Goal: Information Seeking & Learning: Learn about a topic

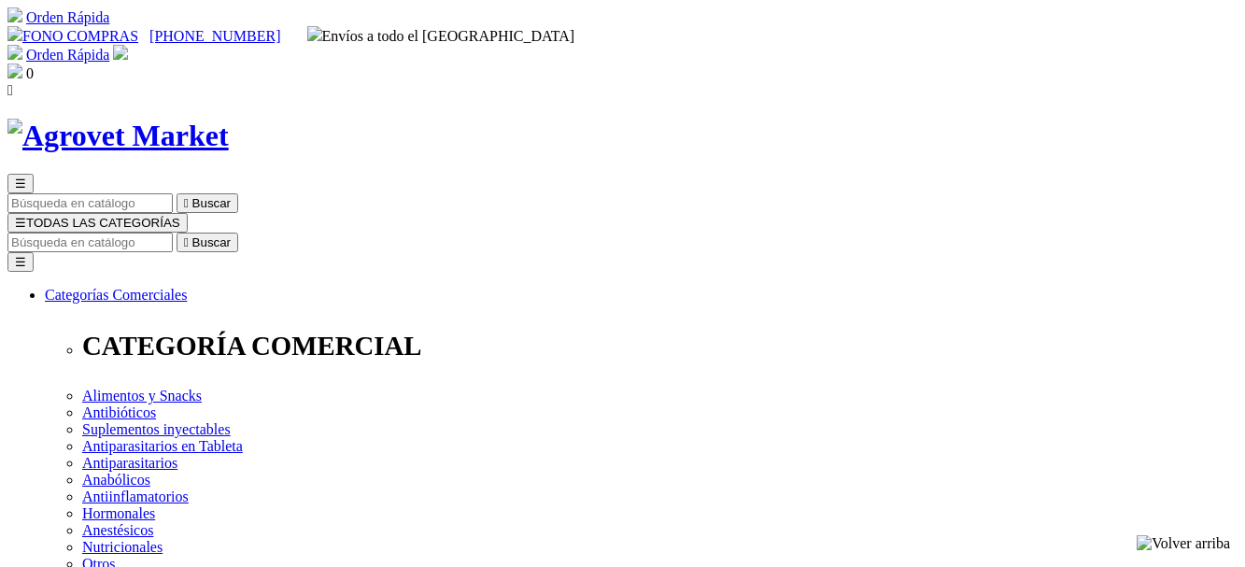
click at [173, 233] on input "Buscar" at bounding box center [89, 243] width 165 height 20
type input "Cefa-Sec"
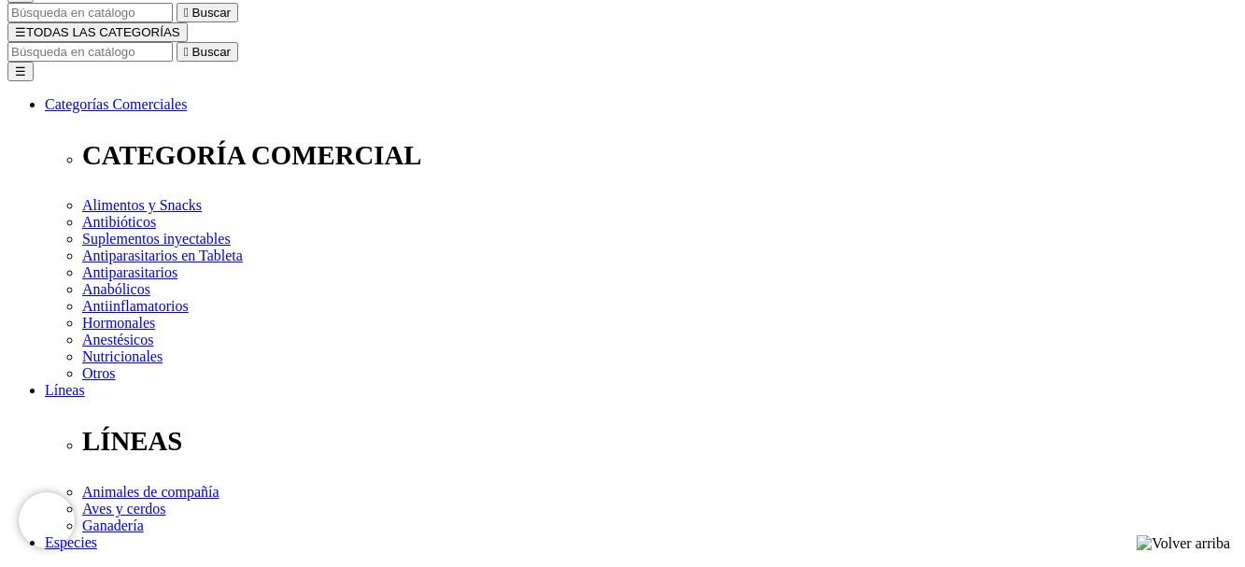
scroll to position [286, 0]
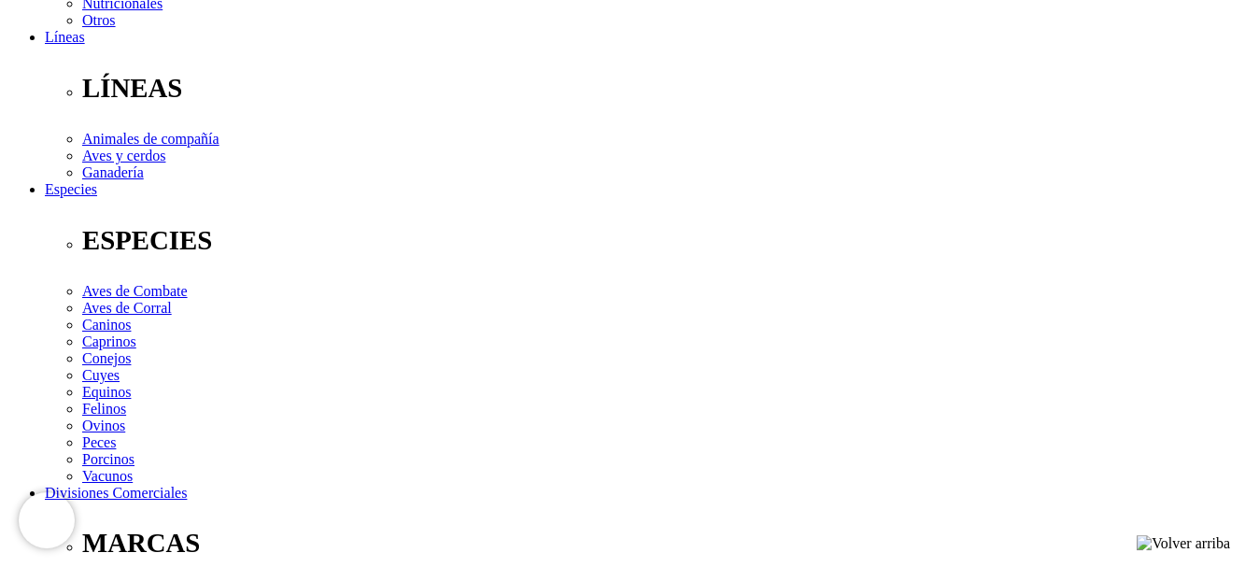
scroll to position [572, 0]
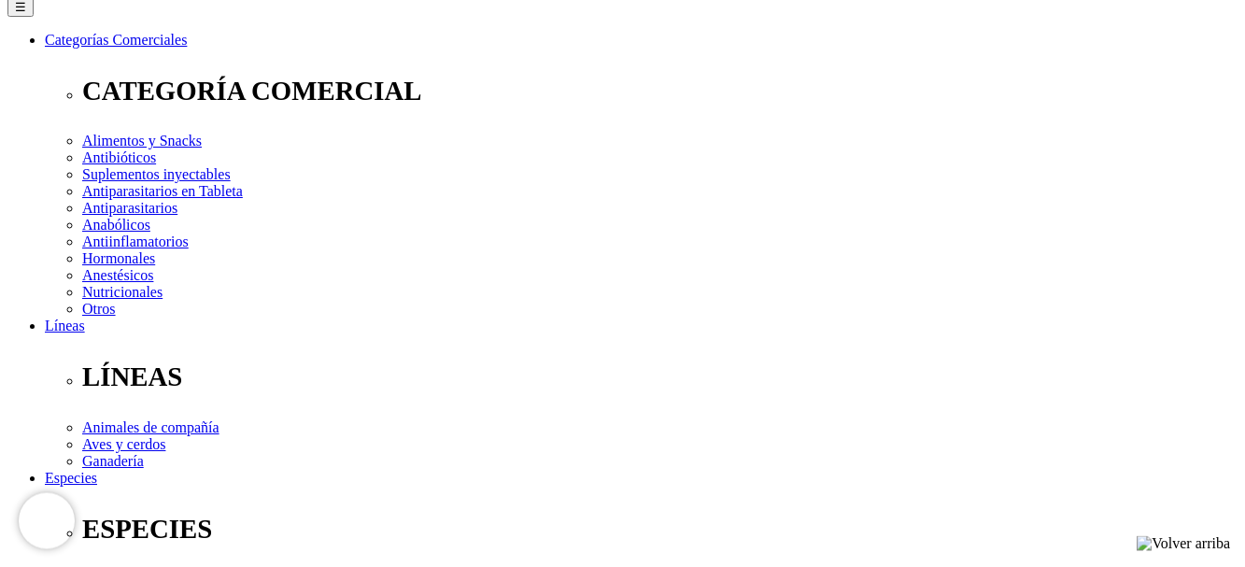
scroll to position [286, 0]
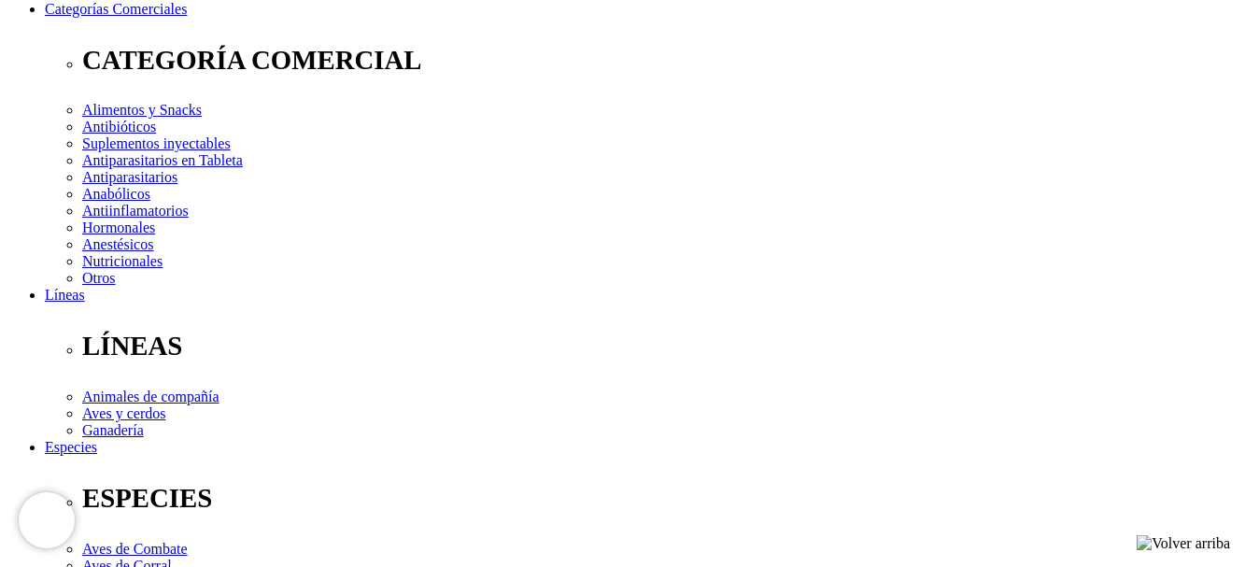
select select "54"
click option "Frasco x 30 mL" at bounding box center [0, 0] width 0 height 0
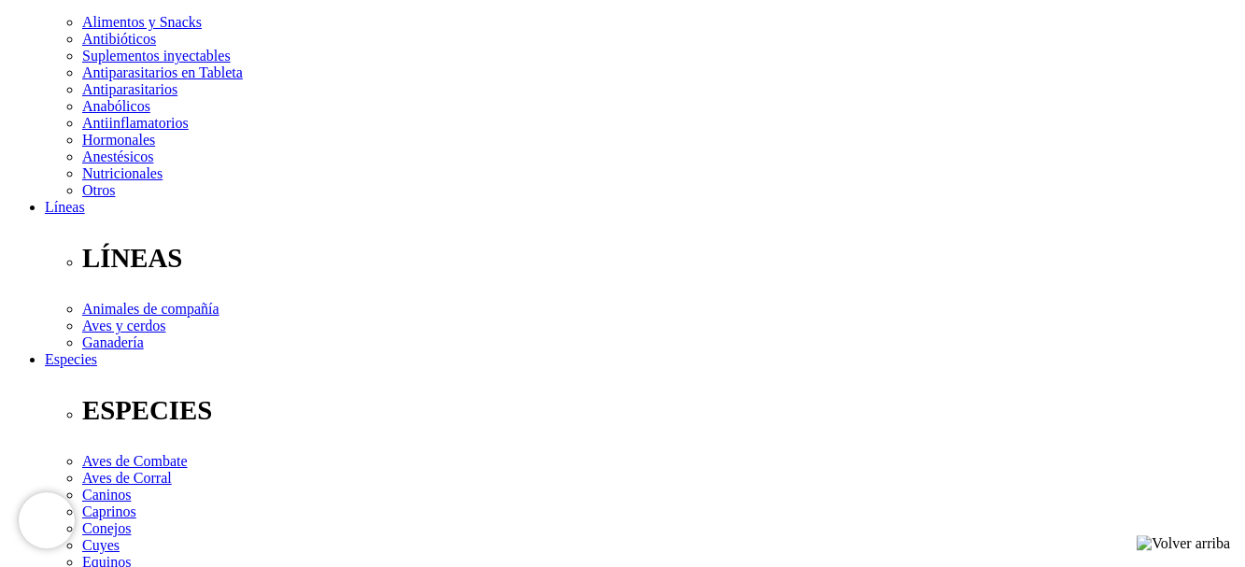
scroll to position [314, 0]
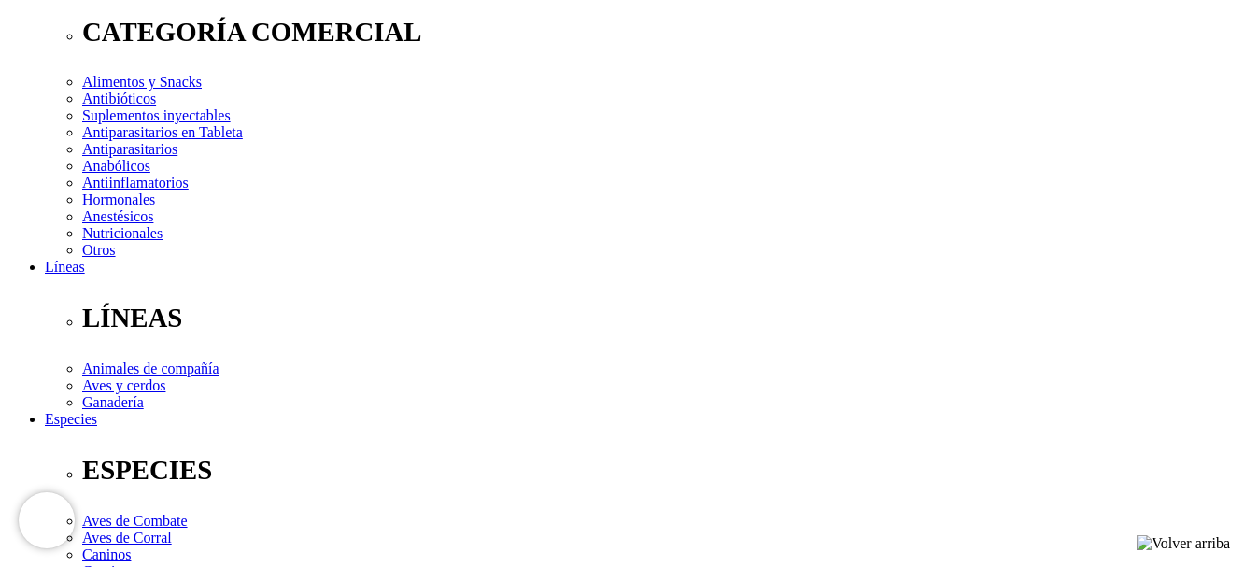
select select "5"
click option "Frasco x 500 mL" at bounding box center [0, 0] width 0 height 0
select select "5"
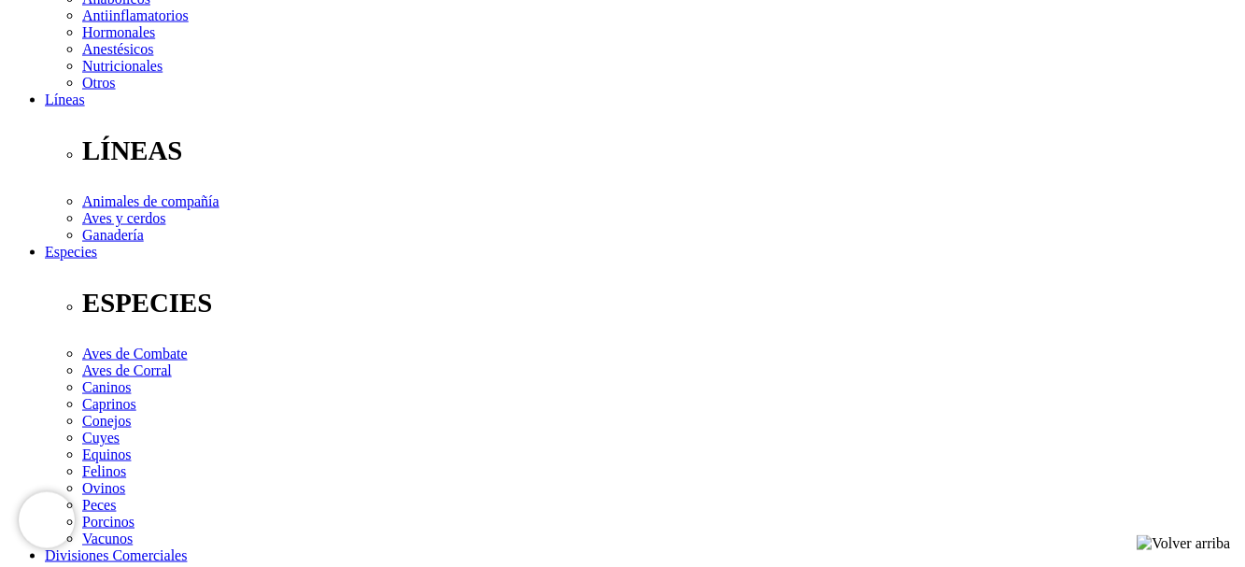
scroll to position [600, 0]
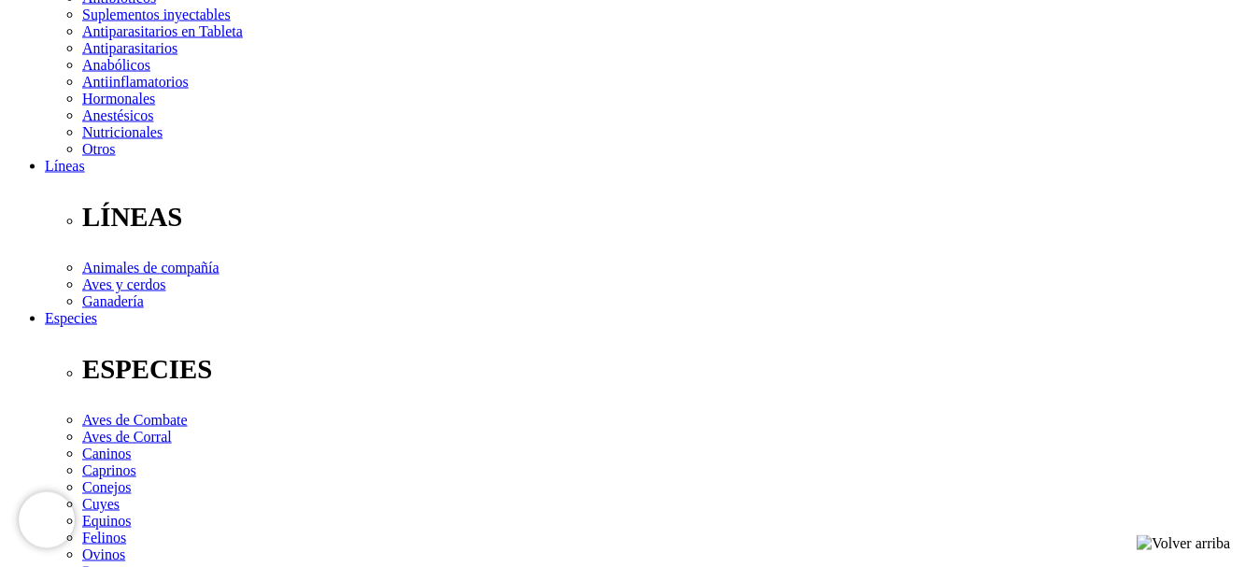
scroll to position [409, 0]
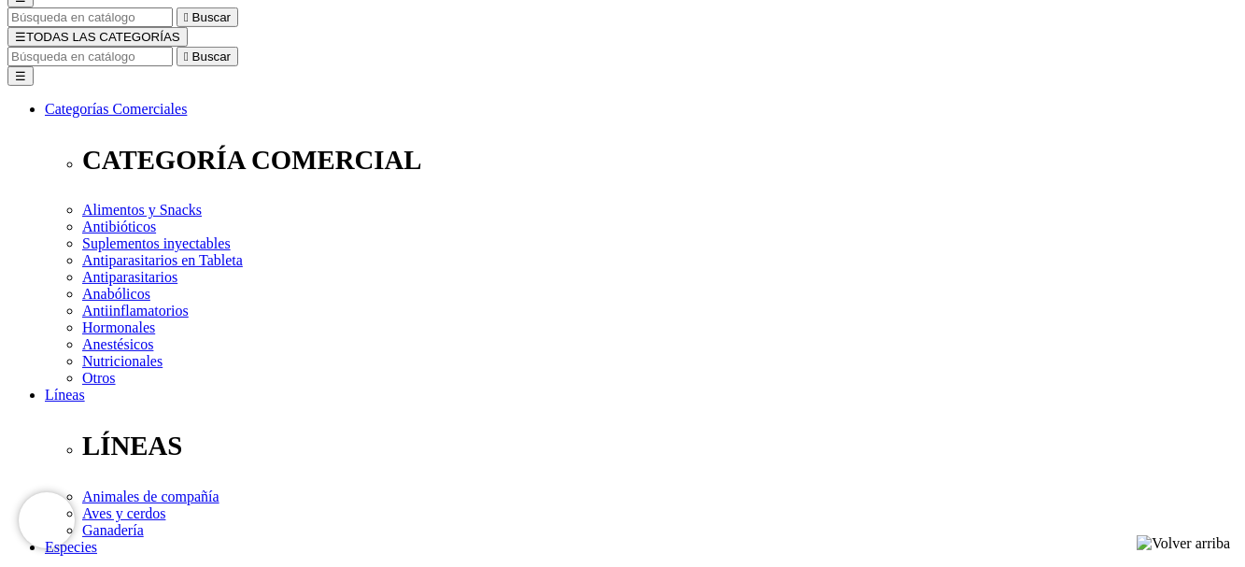
scroll to position [191, 0]
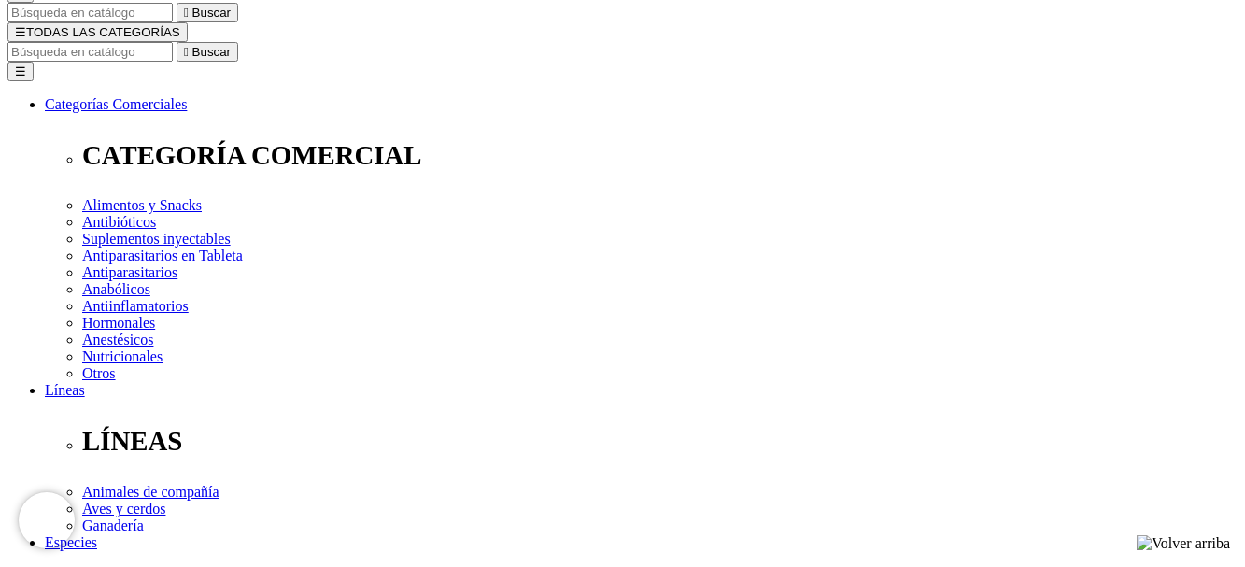
select select "3"
click option "Frasco x 100 mL" at bounding box center [0, 0] width 0 height 0
select select "3"
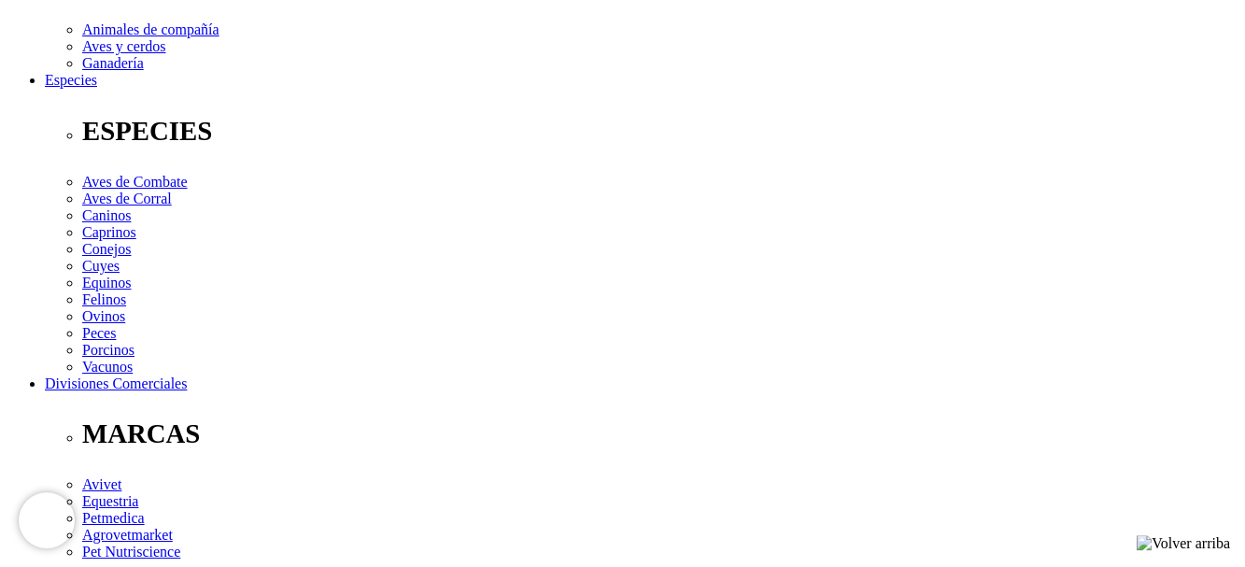
scroll to position [762, 0]
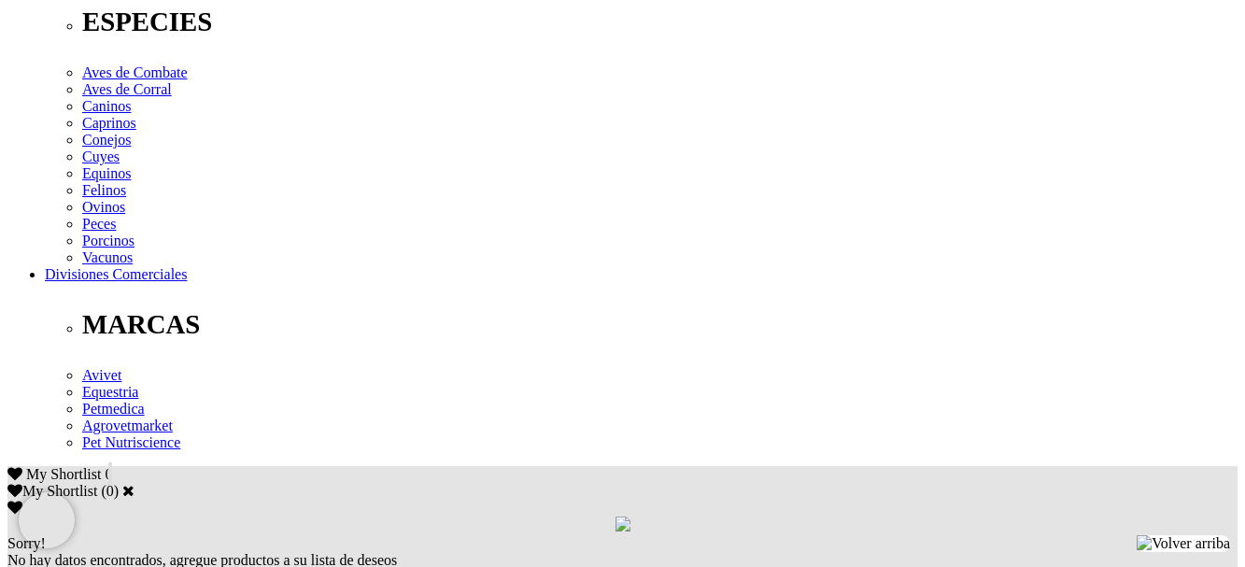
drag, startPoint x: 814, startPoint y: 195, endPoint x: 883, endPoint y: 195, distance: 68.2
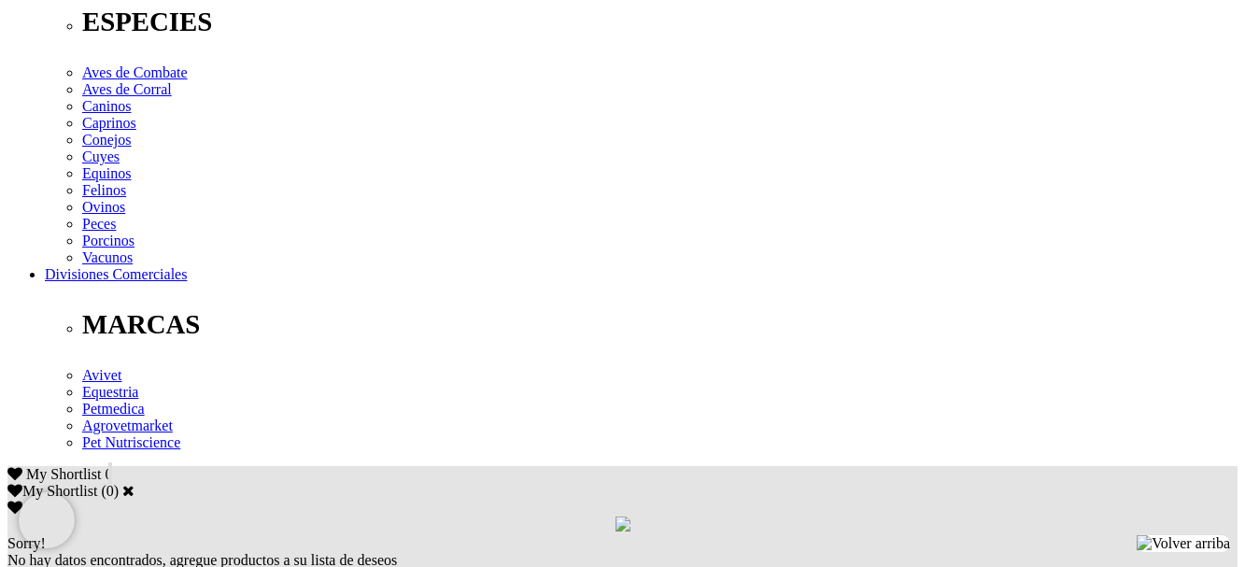
drag, startPoint x: 1078, startPoint y: 196, endPoint x: 320, endPoint y: 216, distance: 757.7
copy div "2 mL/15 kg, SC como dosis única"
